Goal: Information Seeking & Learning: Learn about a topic

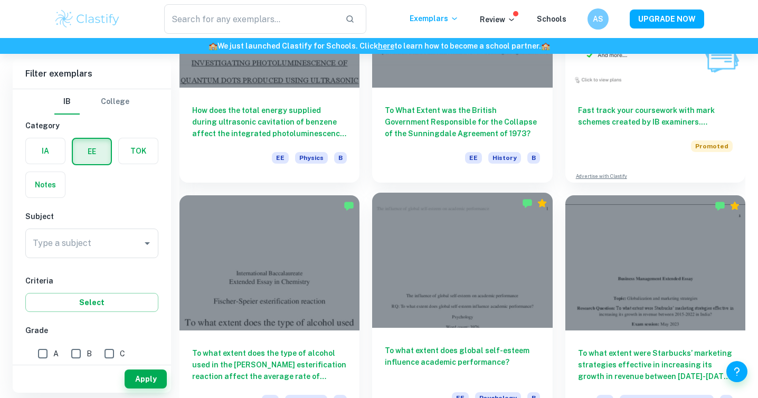
scroll to position [6990, 0]
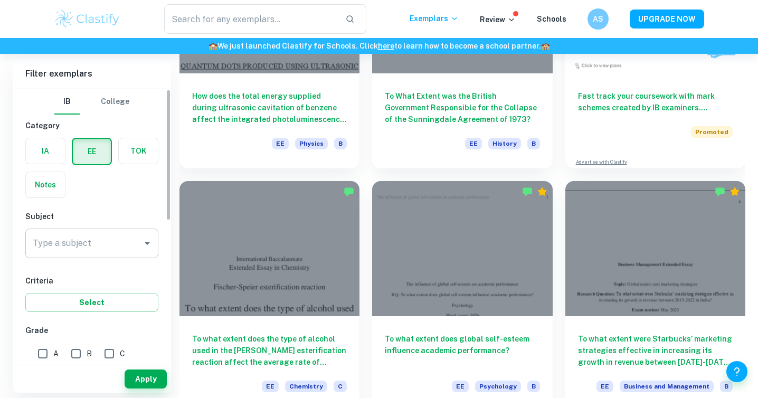
click at [129, 249] on input "Type a subject" at bounding box center [84, 243] width 108 height 20
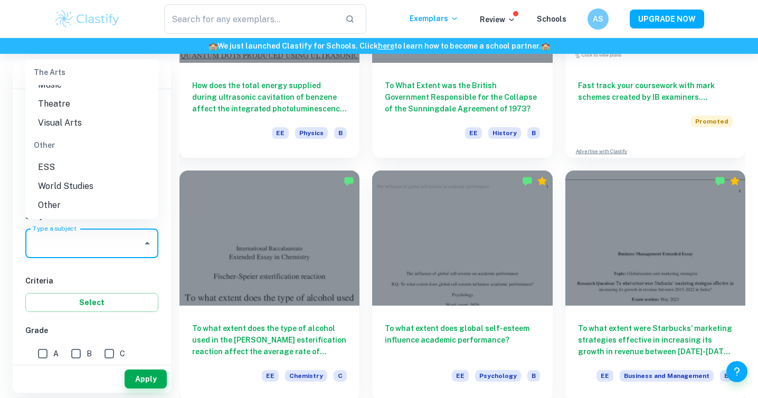
scroll to position [7009, 0]
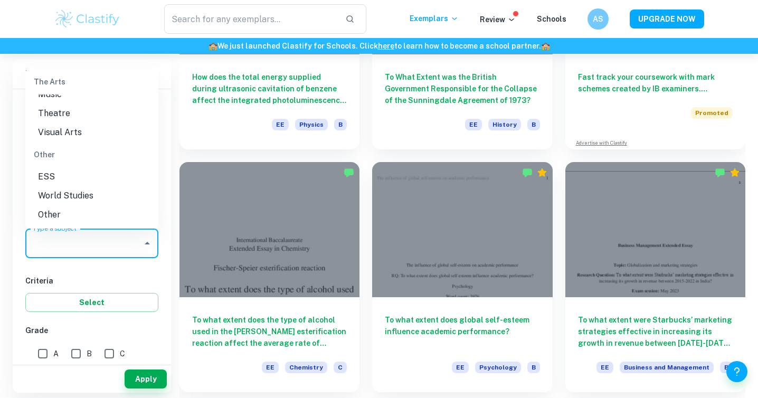
click at [111, 189] on li "World Studies" at bounding box center [91, 195] width 133 height 19
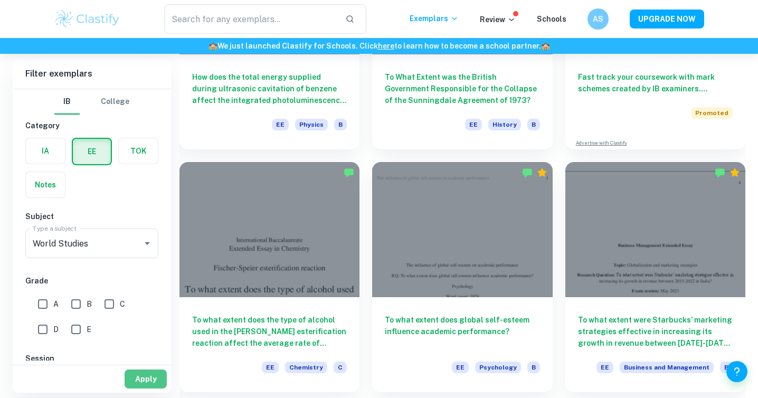
click at [150, 372] on button "Apply" at bounding box center [146, 378] width 42 height 19
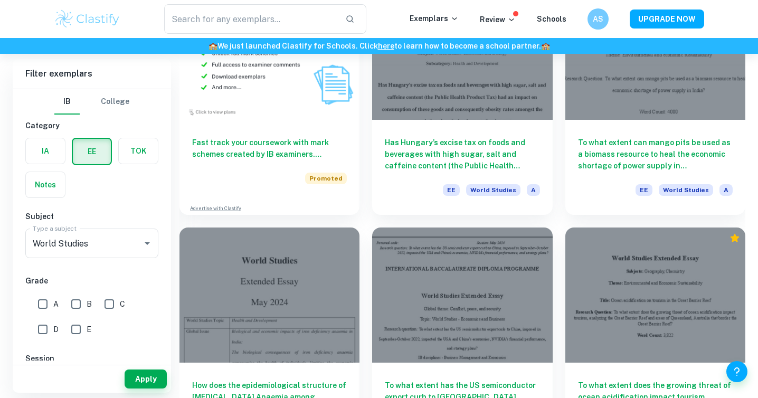
scroll to position [756, 0]
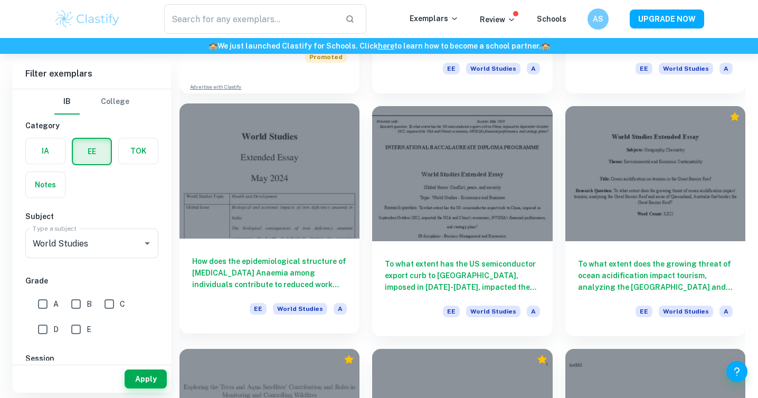
click at [300, 265] on h6 "How does the epidemiological structure of [MEDICAL_DATA] Anaemia among individu…" at bounding box center [269, 272] width 155 height 35
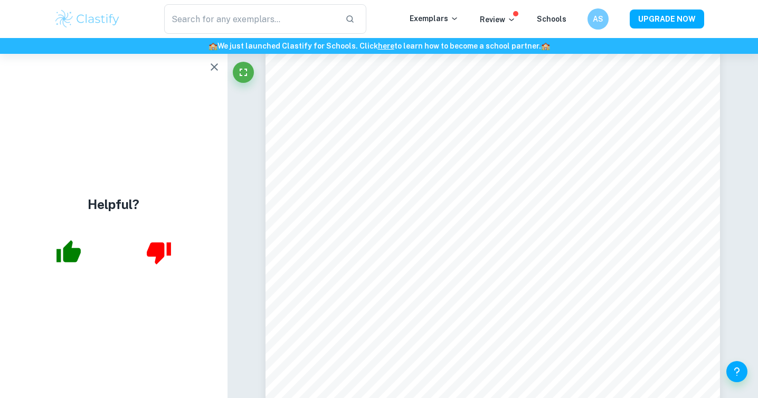
scroll to position [7009, 0]
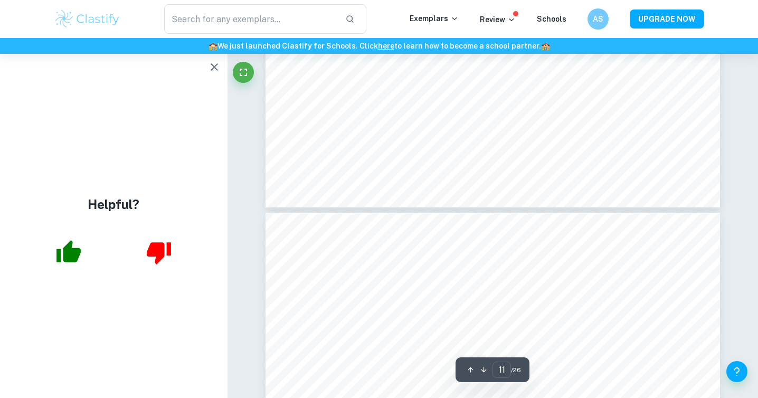
type input "12"
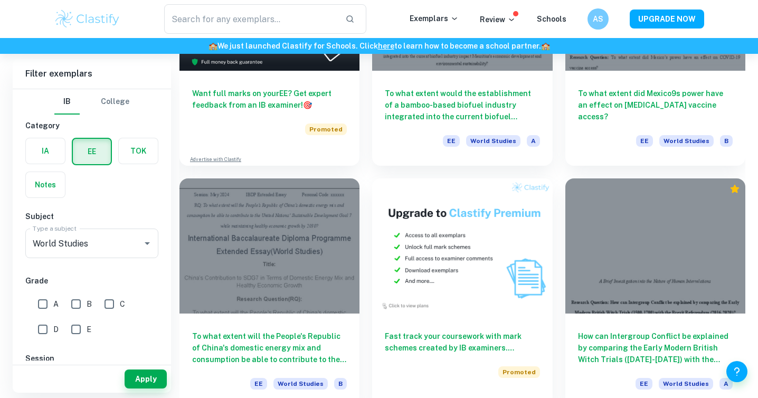
scroll to position [1670, 0]
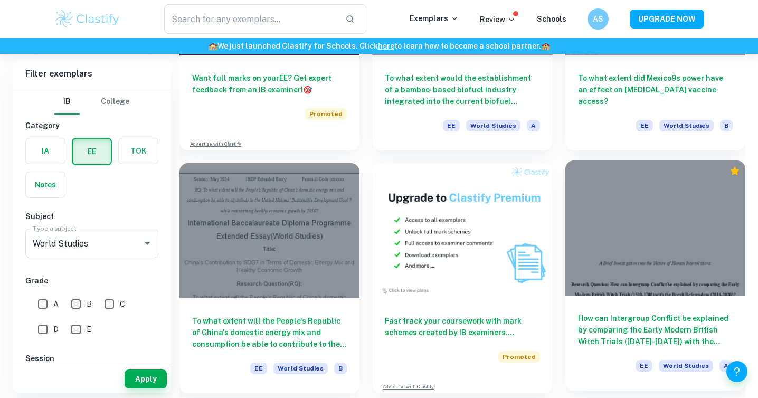
click at [641, 322] on h6 "How can Intergroup Conflict be explained by comparing the Early Modern British …" at bounding box center [655, 329] width 155 height 35
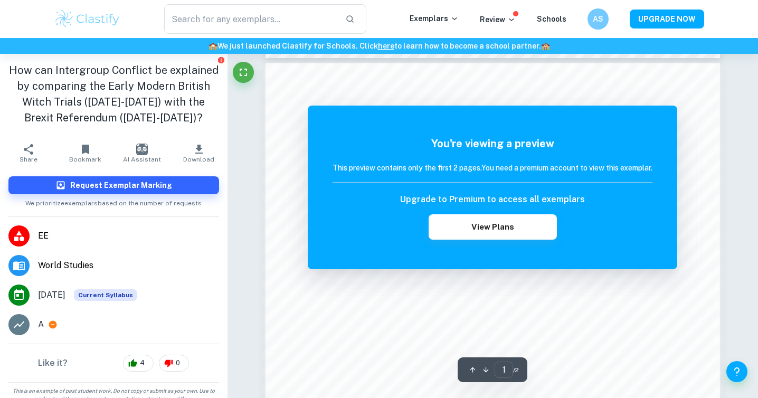
scroll to position [708, 0]
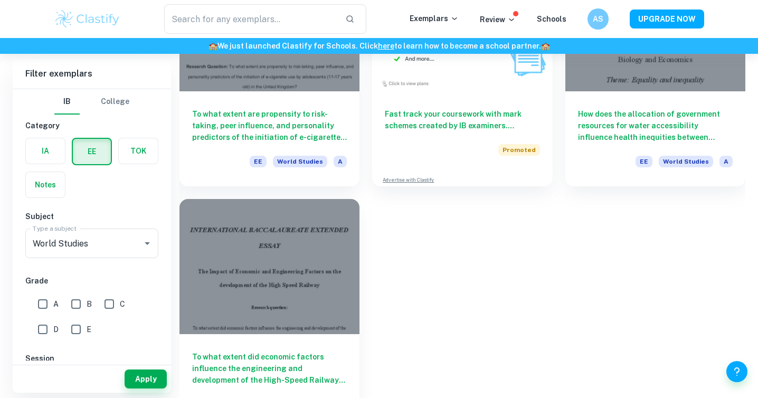
scroll to position [5758, 0]
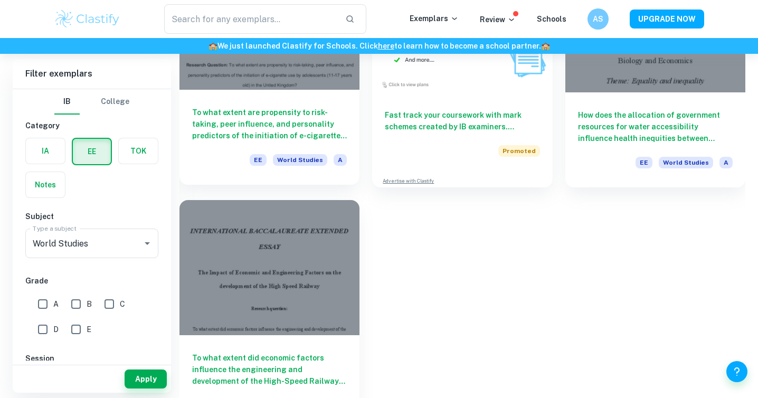
click at [312, 140] on h6 "To what extent are propensity to risk-taking, peer influence, and personality p…" at bounding box center [269, 124] width 155 height 35
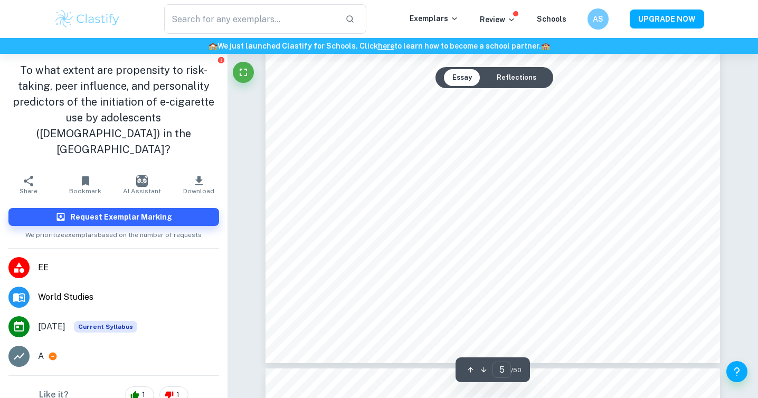
scroll to position [2811, 0]
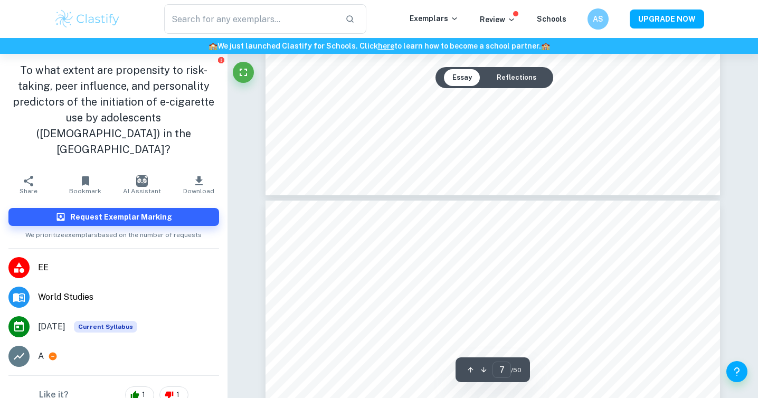
type input "8"
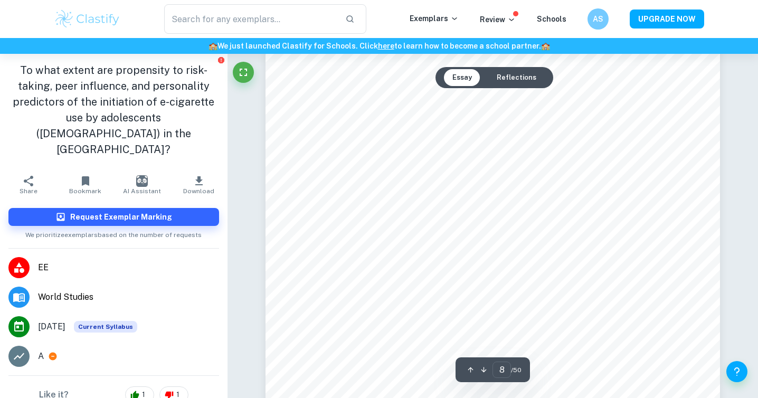
scroll to position [4412, 0]
